Goal: Transaction & Acquisition: Download file/media

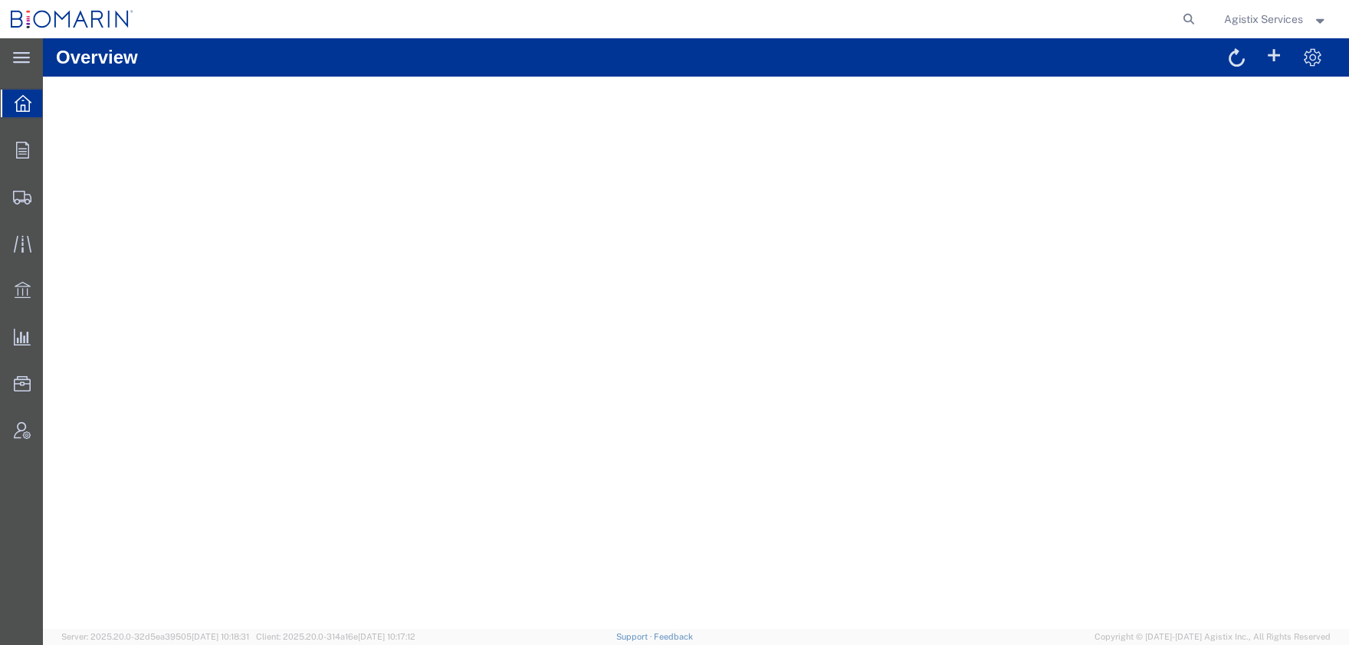
click at [1244, 17] on span "Agistix Services" at bounding box center [1263, 19] width 79 height 17
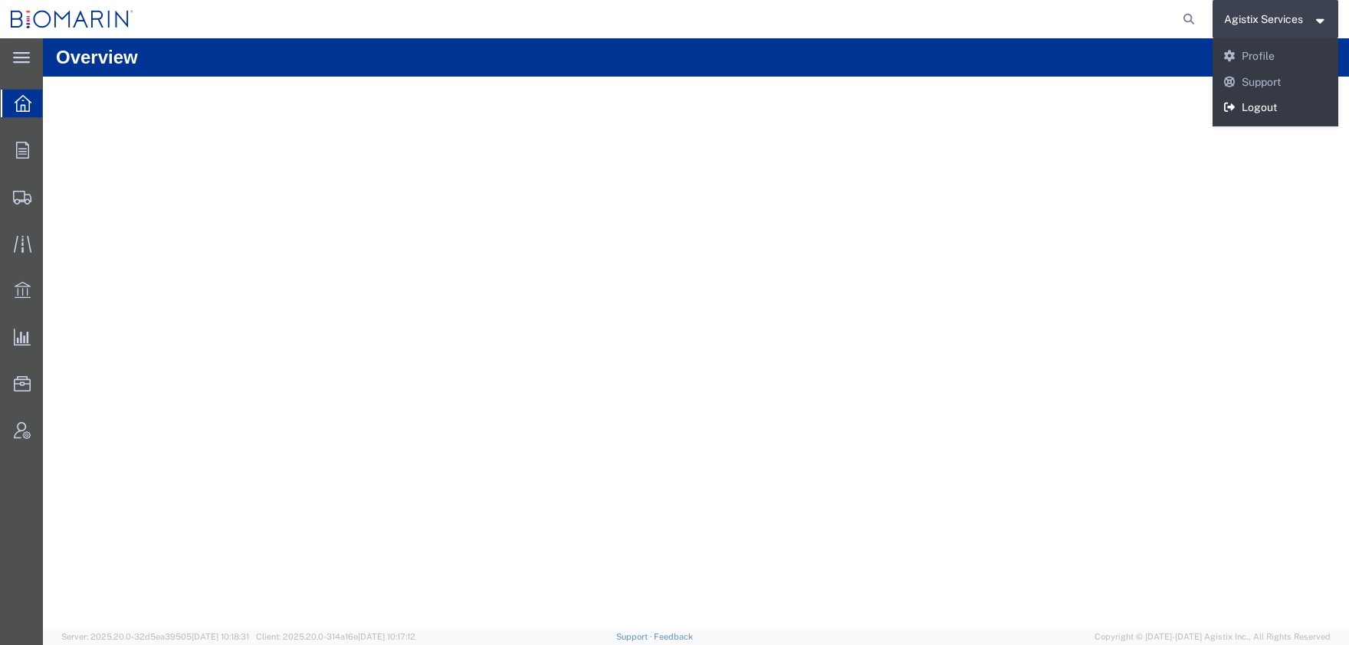
click at [1258, 108] on link "Logout" at bounding box center [1275, 108] width 126 height 26
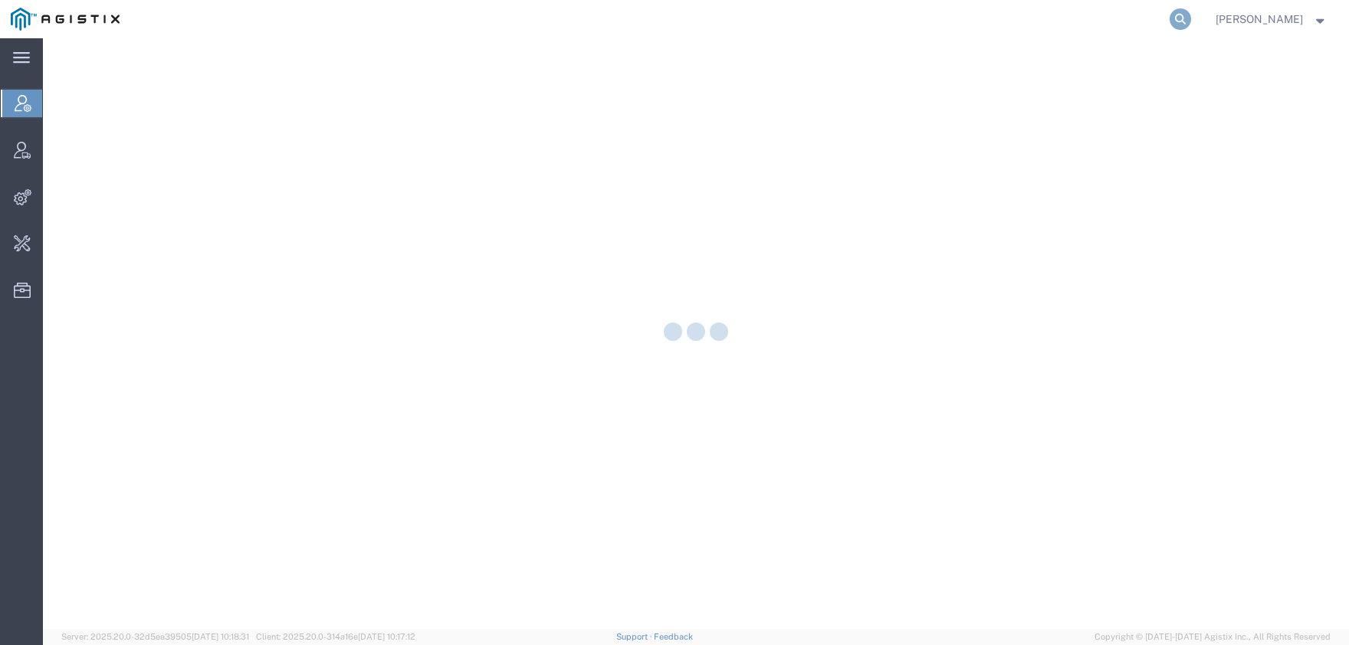
click at [1191, 20] on icon at bounding box center [1179, 18] width 21 height 21
paste input "57062791"
type input "57062791"
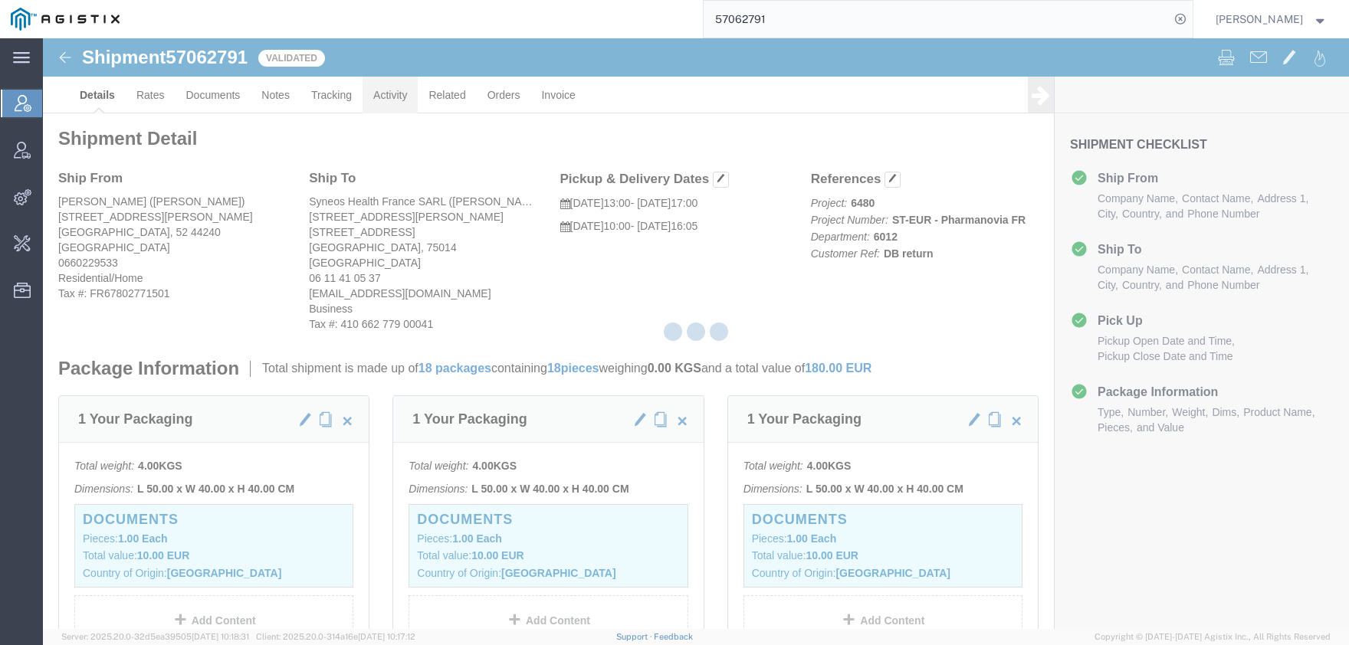
click link "Activity"
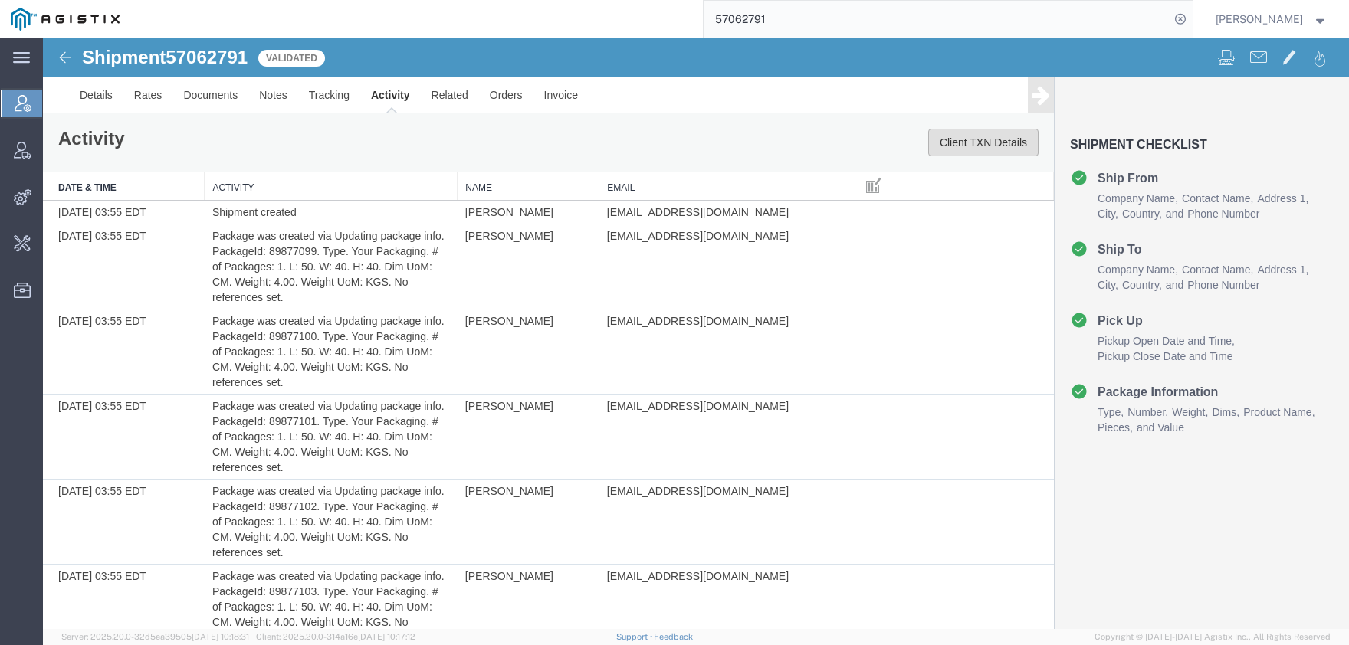
click at [966, 149] on button "Client TXN Details" at bounding box center [983, 143] width 110 height 28
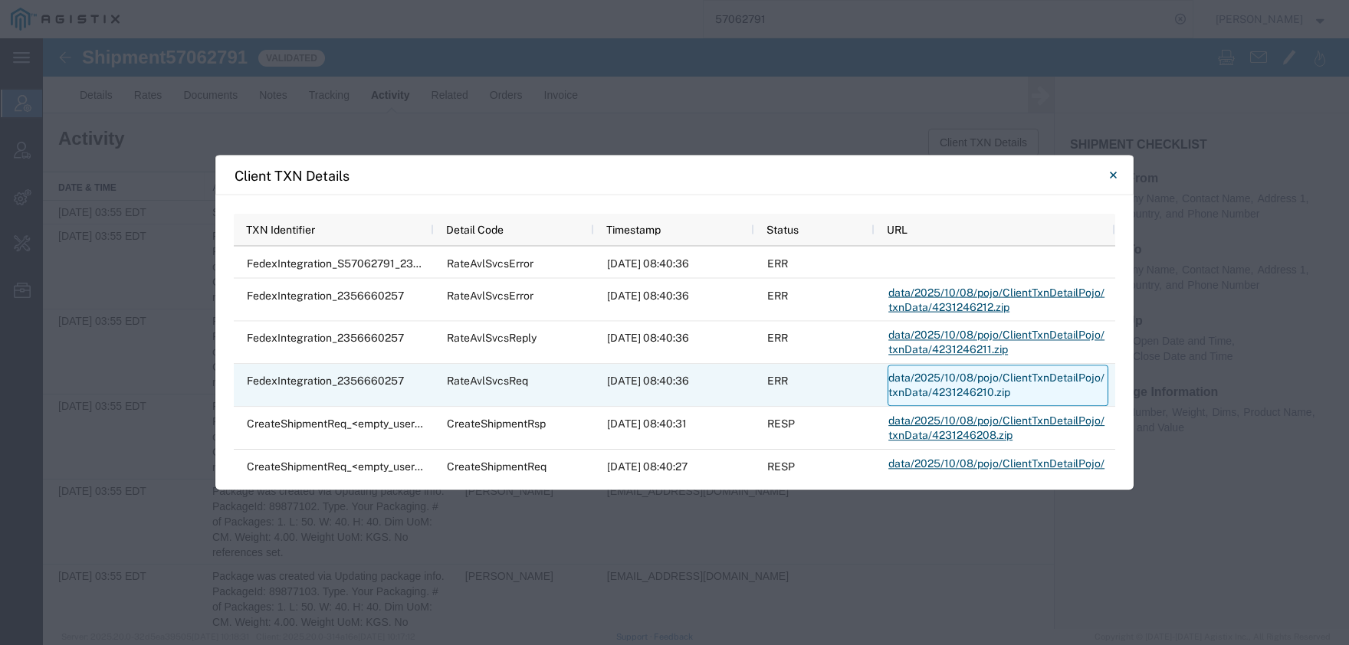
click at [915, 380] on link "data/2025/10/08/pojo/ClientTxnDetailPojo/txnData/4231246210.zip" at bounding box center [997, 385] width 221 height 41
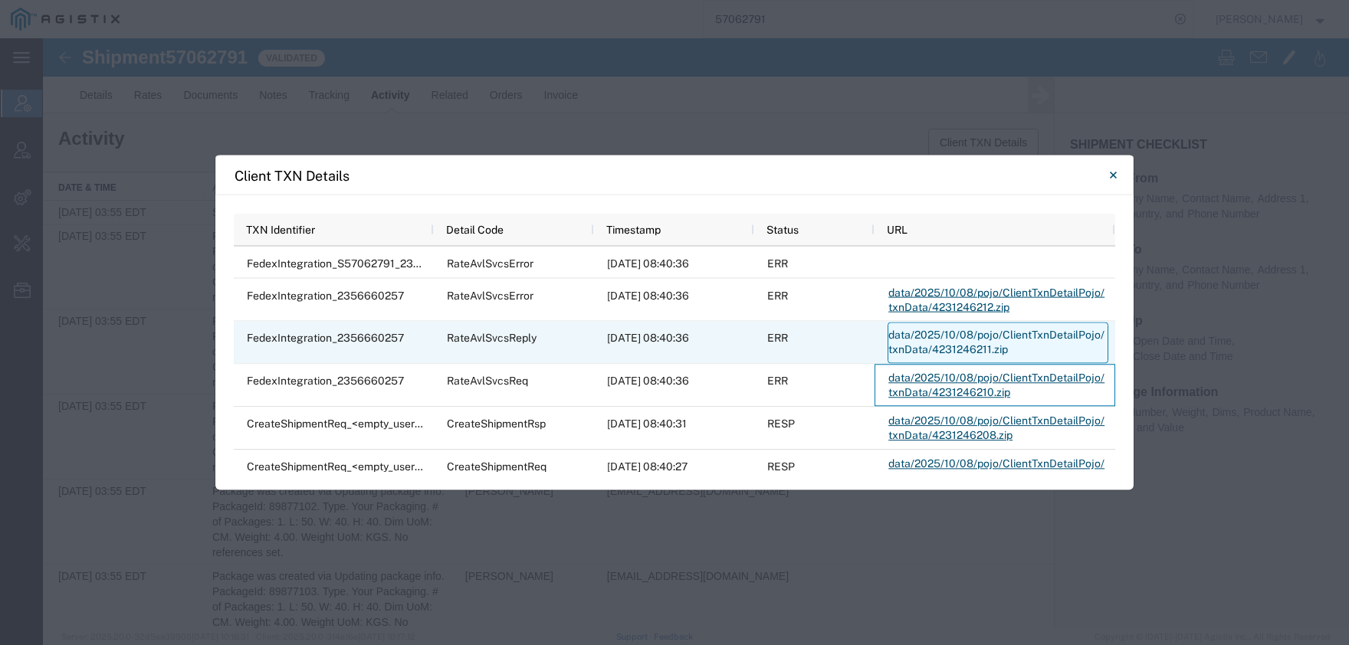
click at [964, 343] on link "data/2025/10/08/pojo/ClientTxnDetailPojo/txnData/4231246211.zip" at bounding box center [997, 342] width 221 height 41
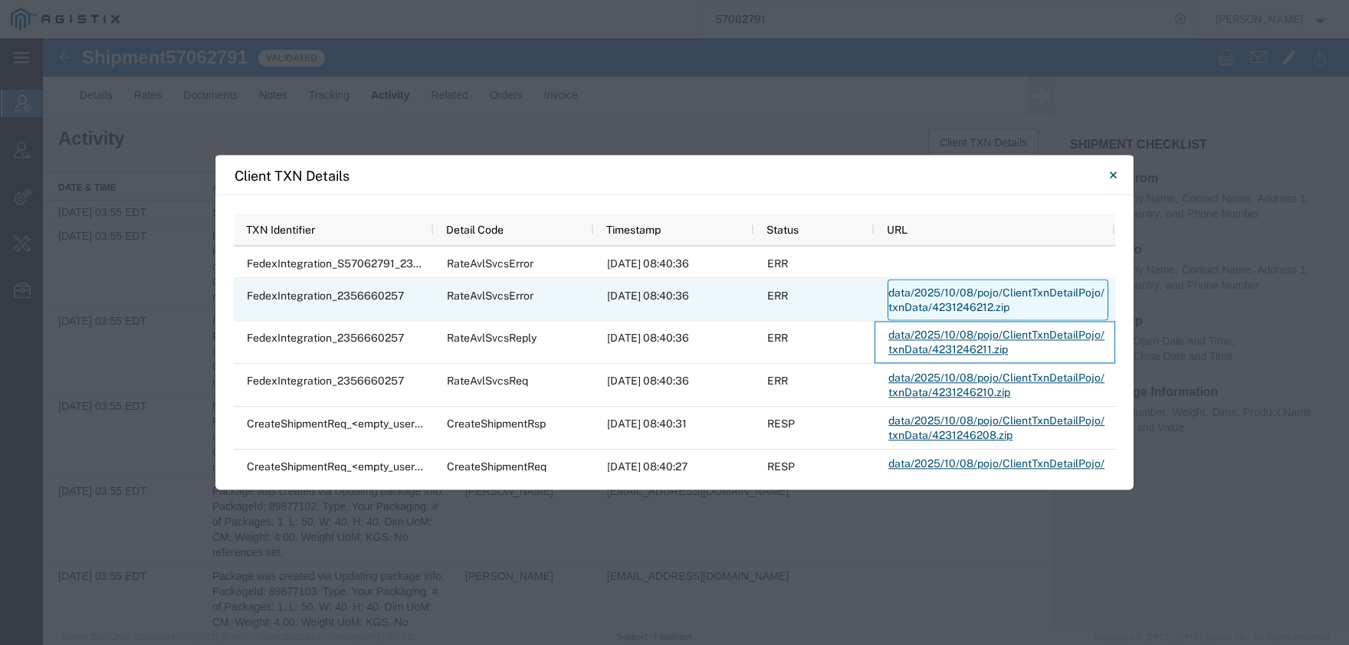
click at [917, 302] on link "data/2025/10/08/pojo/ClientTxnDetailPojo/txnData/4231246212.zip" at bounding box center [997, 300] width 221 height 41
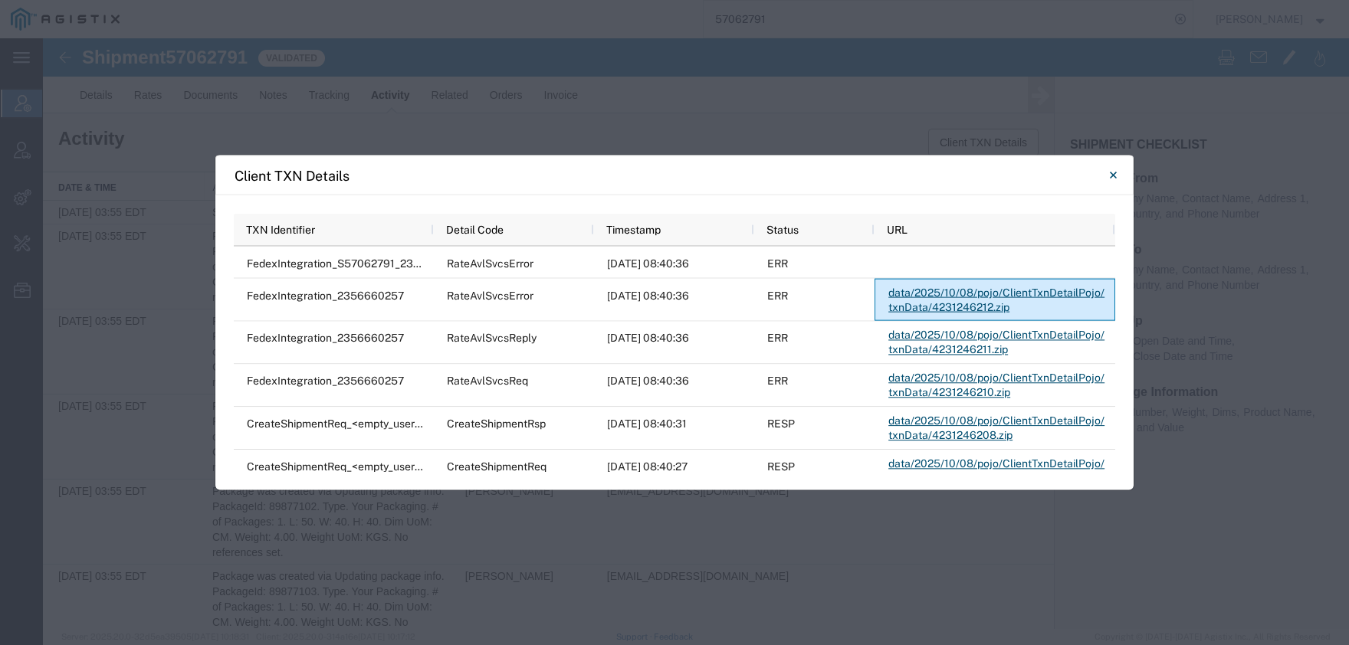
click at [198, 55] on div "Client TXN Details Press SPACE to select this row TXN Identifier Detail Code Ti…" at bounding box center [674, 322] width 1349 height 645
click at [202, 61] on div "Client TXN Details Press SPACE to select this row TXN Identifier Detail Code Ti…" at bounding box center [674, 322] width 1349 height 645
click at [1117, 175] on button "Close" at bounding box center [1112, 175] width 31 height 31
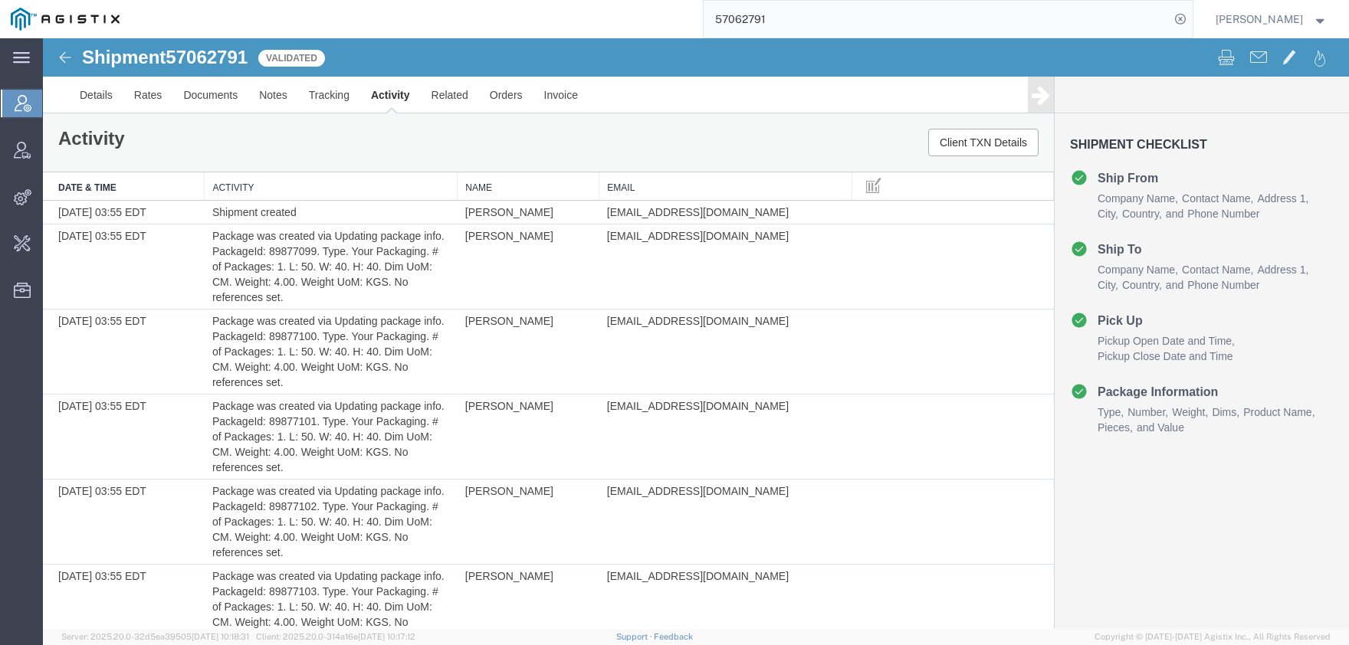
click at [218, 55] on span "57062791" at bounding box center [207, 57] width 82 height 21
copy h1 "57062791"
